Goal: Navigation & Orientation: Go to known website

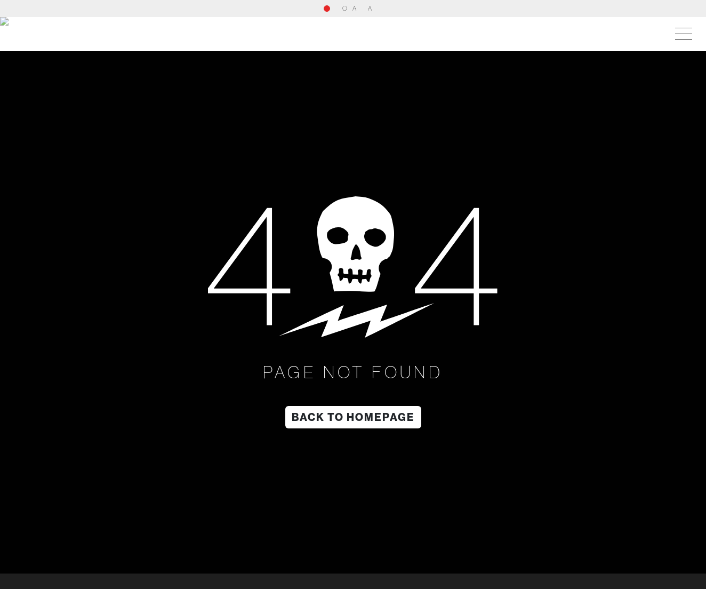
click at [22, 31] on img at bounding box center [17, 34] width 34 height 34
click at [21, 34] on img at bounding box center [17, 34] width 34 height 34
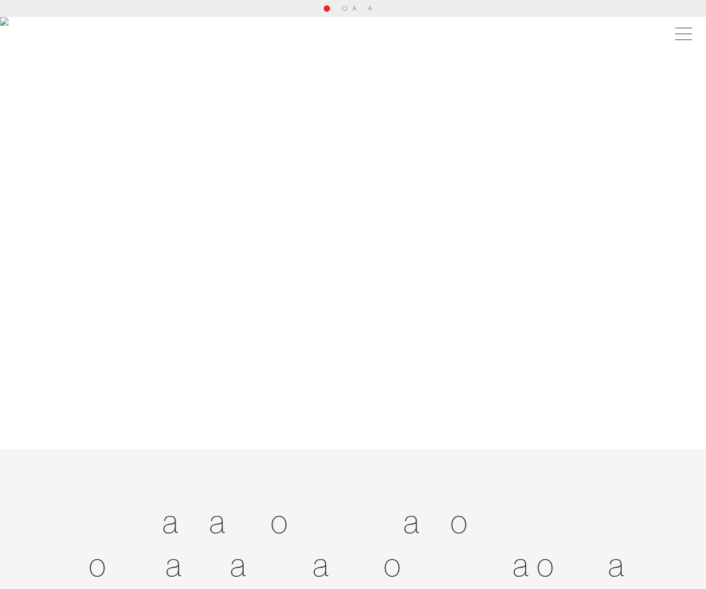
click at [352, 11] on span "A" at bounding box center [354, 8] width 4 height 8
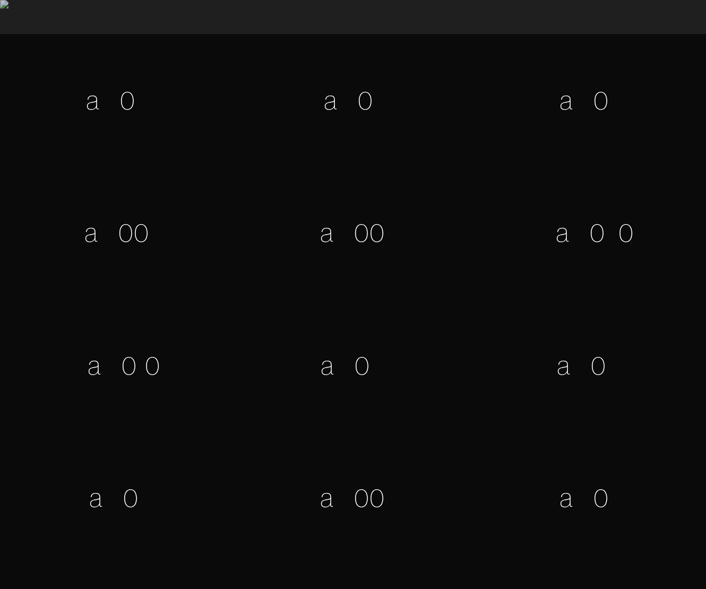
click at [17, 20] on img at bounding box center [17, 17] width 34 height 34
